Goal: Transaction & Acquisition: Purchase product/service

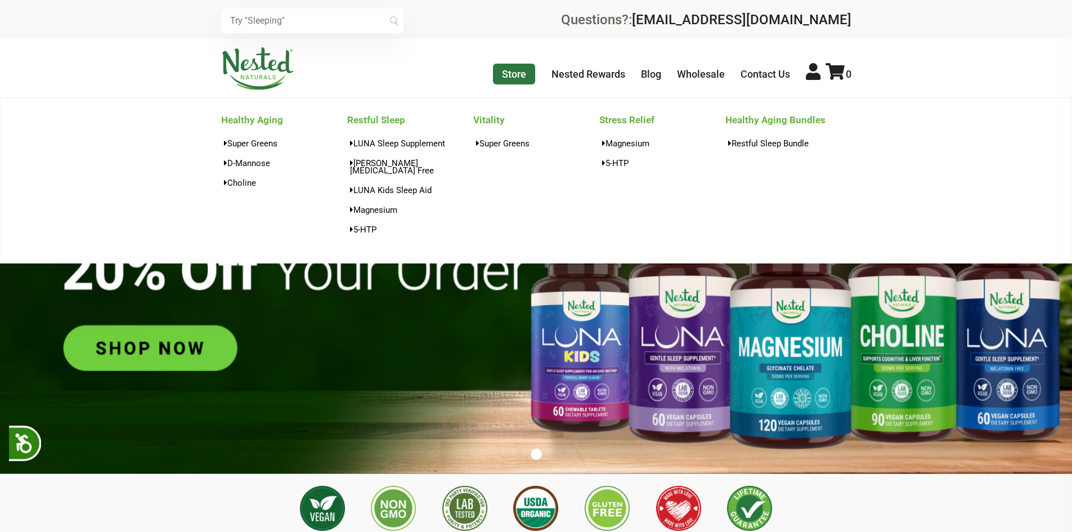
click at [518, 69] on link "Store" at bounding box center [514, 74] width 42 height 21
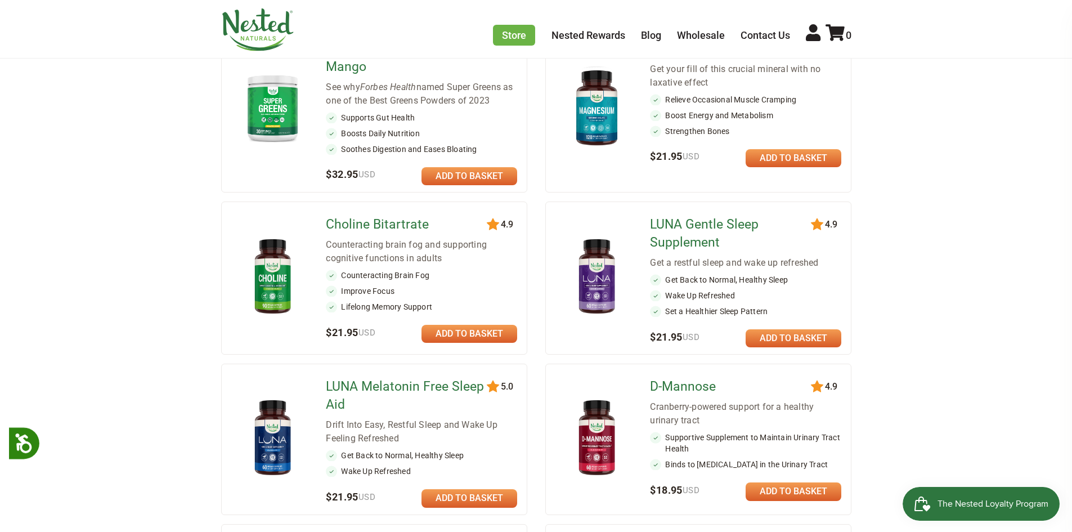
click at [461, 186] on div "120 4.9 Super Greens - Pineapple Mango See why Forbes Health named Super Greens…" at bounding box center [374, 109] width 306 height 167
click at [460, 182] on link at bounding box center [469, 176] width 96 height 18
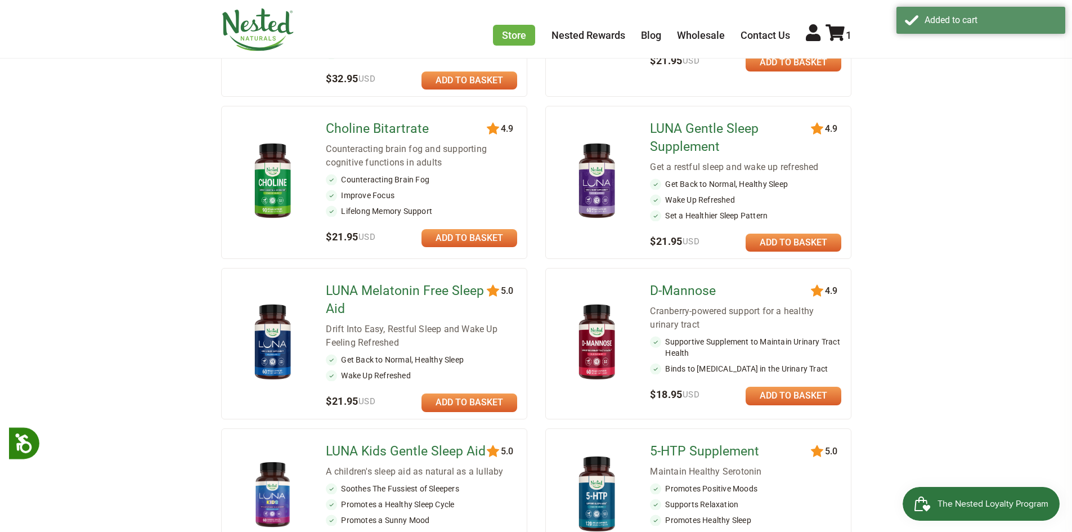
scroll to position [338, 0]
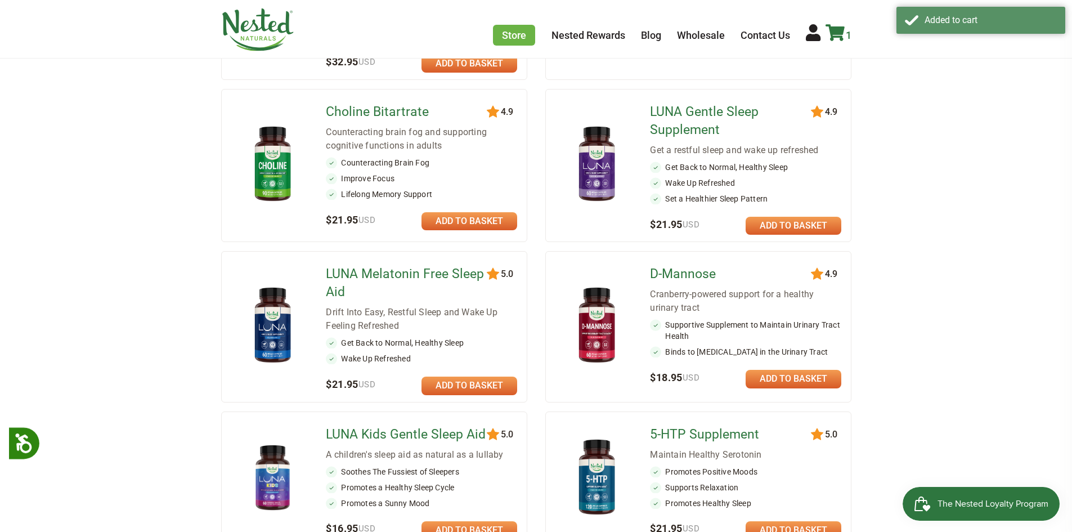
click at [839, 35] on icon at bounding box center [834, 32] width 19 height 17
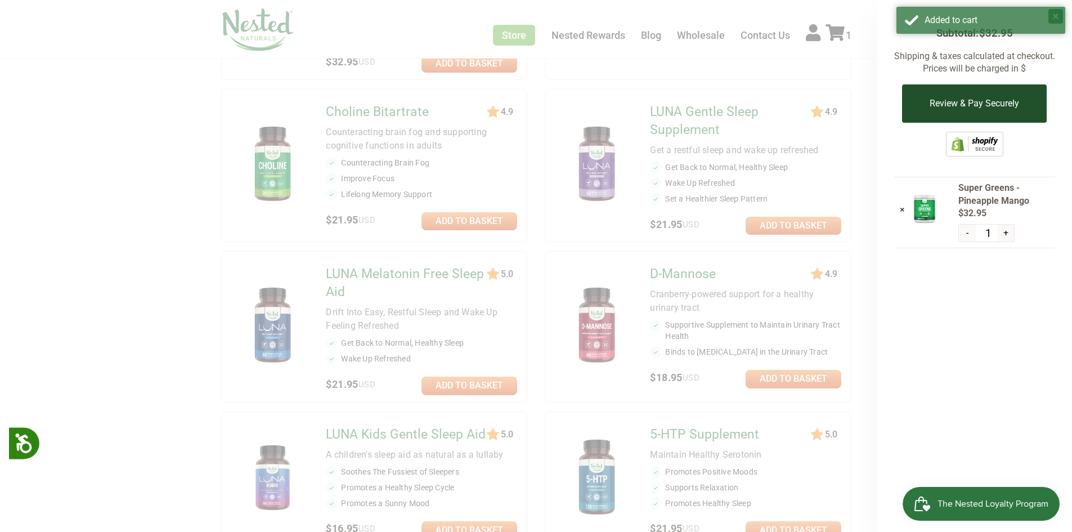
click at [1032, 102] on button "Review & Pay Securely" at bounding box center [974, 103] width 145 height 38
